Goal: Information Seeking & Learning: Learn about a topic

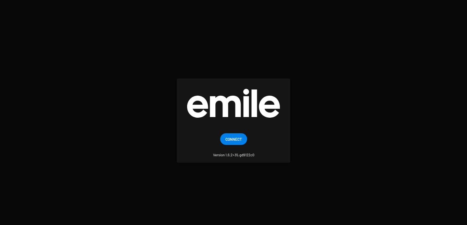
click at [242, 132] on mat-card "Connect Version 1.6.2+35.gd9122c0" at bounding box center [233, 120] width 113 height 84
click at [242, 137] on button "Connect" at bounding box center [233, 139] width 27 height 12
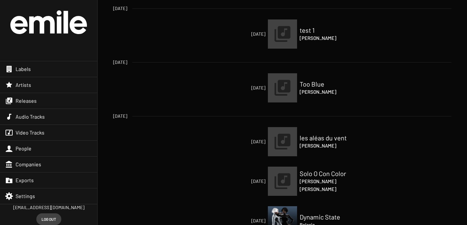
click at [62, 81] on div "Artists" at bounding box center [48, 85] width 97 height 16
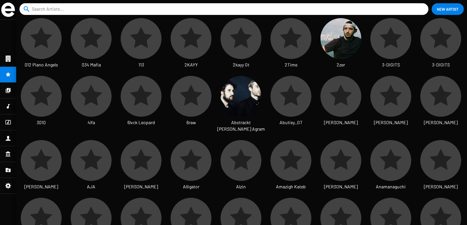
click at [121, 7] on input at bounding box center [225, 9] width 387 height 12
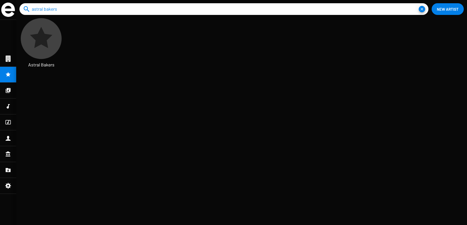
type input "astral bakers"
click at [42, 49] on icon at bounding box center [41, 38] width 27 height 27
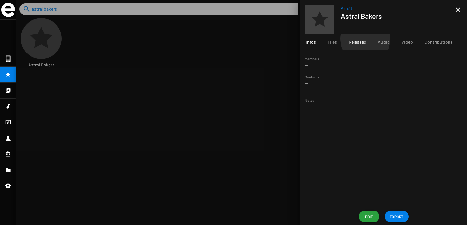
click at [365, 39] on div "Releases" at bounding box center [357, 42] width 29 height 16
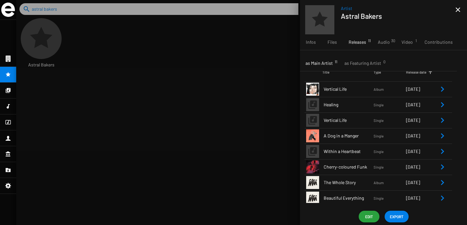
scroll to position [15, 0]
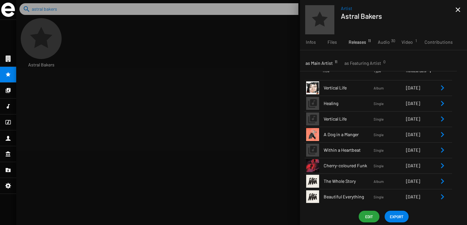
click at [345, 181] on span "The Whole Story" at bounding box center [349, 181] width 50 height 6
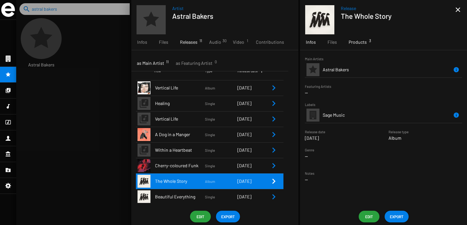
click at [364, 42] on span "Products 3" at bounding box center [358, 42] width 18 height 6
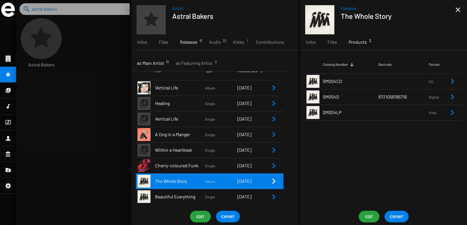
click at [346, 113] on td "SM004LP" at bounding box center [351, 113] width 56 height 16
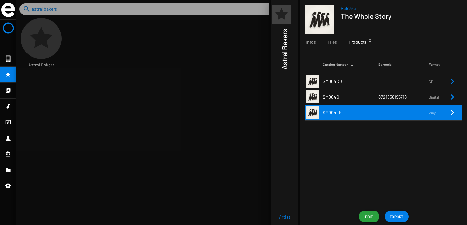
drag, startPoint x: 341, startPoint y: 112, endPoint x: 322, endPoint y: 113, distance: 18.5
click at [323, 113] on span "SM004LP" at bounding box center [332, 113] width 19 height 6
